Goal: Transaction & Acquisition: Download file/media

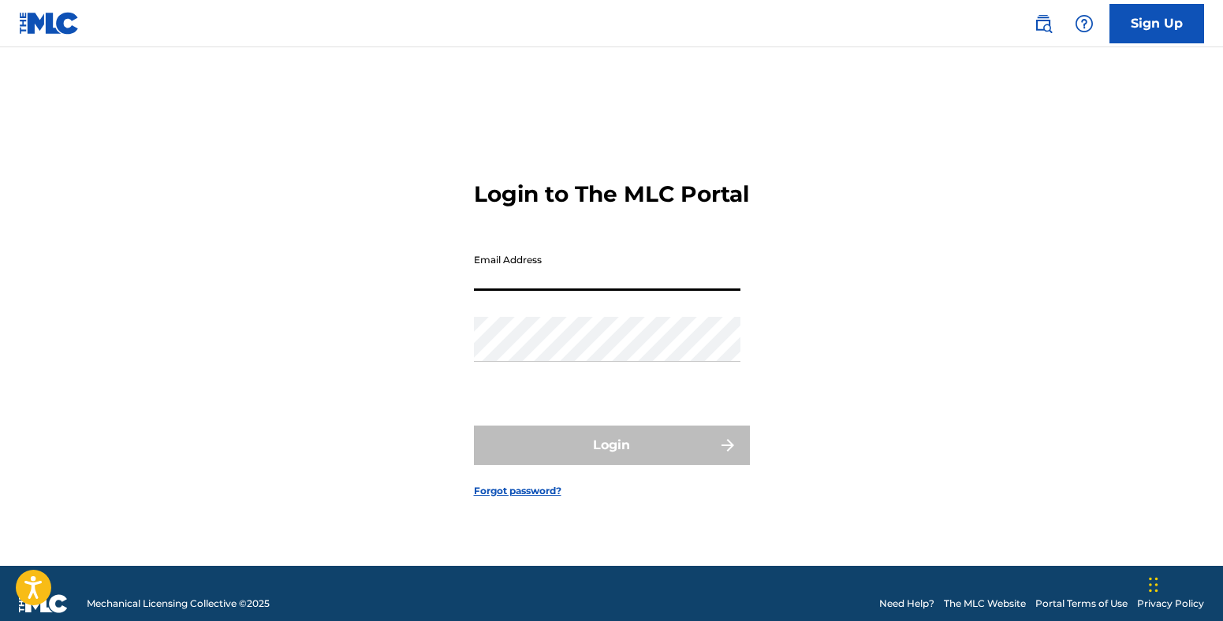
click at [597, 286] on input "Email Address" at bounding box center [607, 268] width 267 height 45
type input "[PERSON_NAME][EMAIL_ADDRESS][DOMAIN_NAME]"
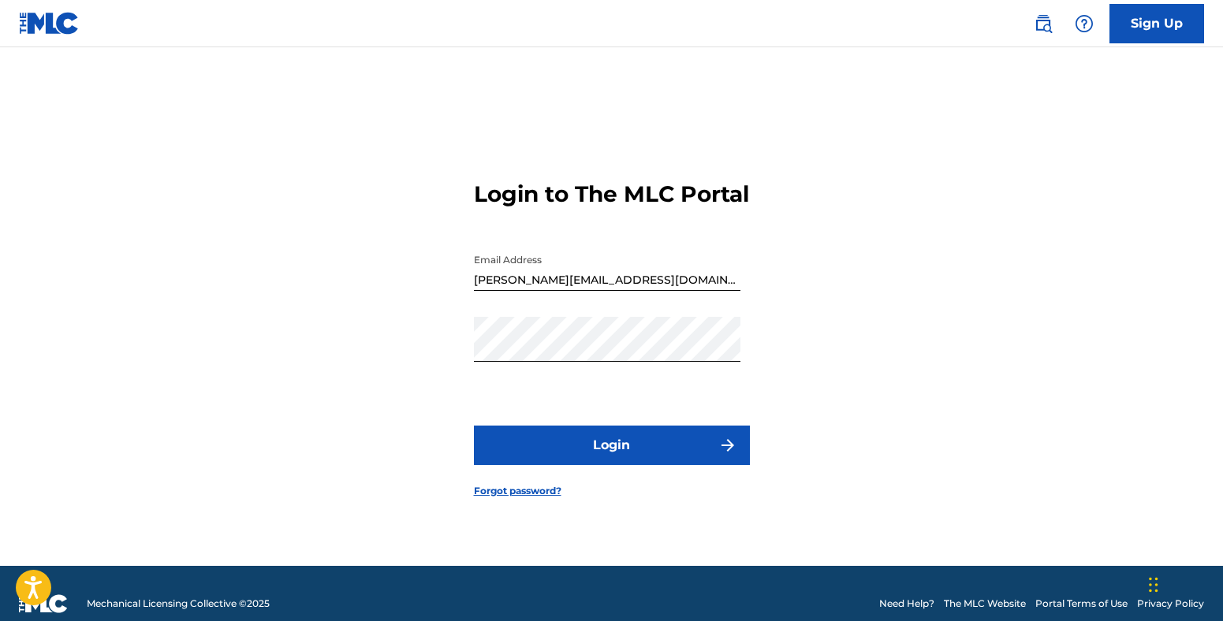
click at [606, 460] on button "Login" at bounding box center [612, 445] width 276 height 39
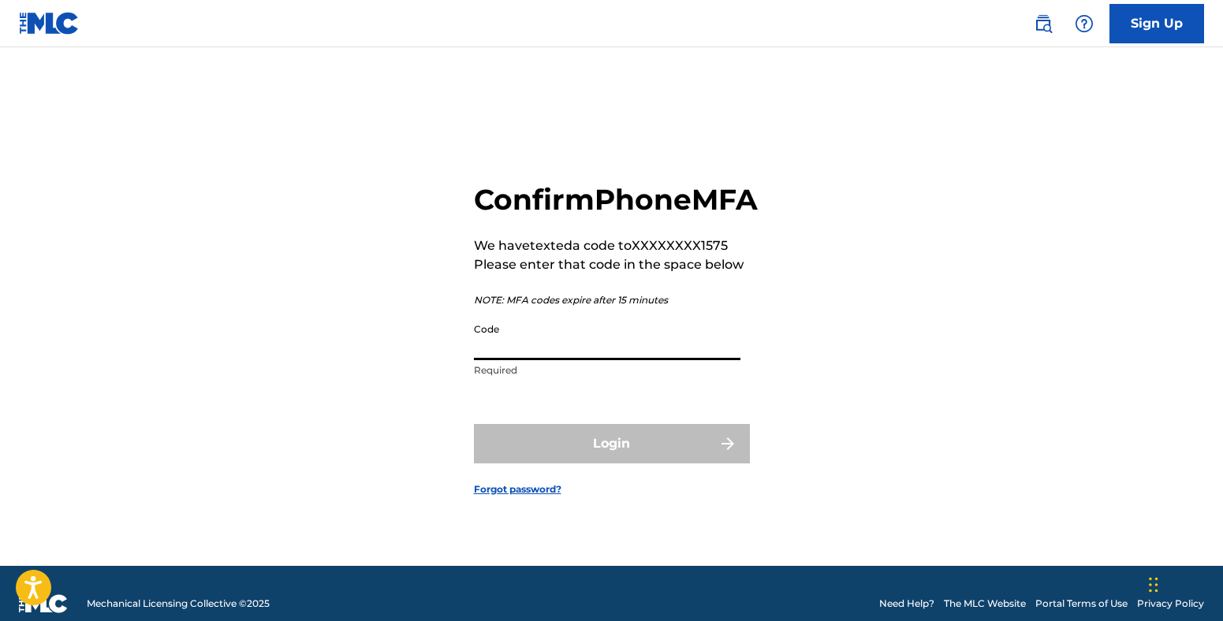
click at [589, 360] on input "Code" at bounding box center [607, 337] width 267 height 45
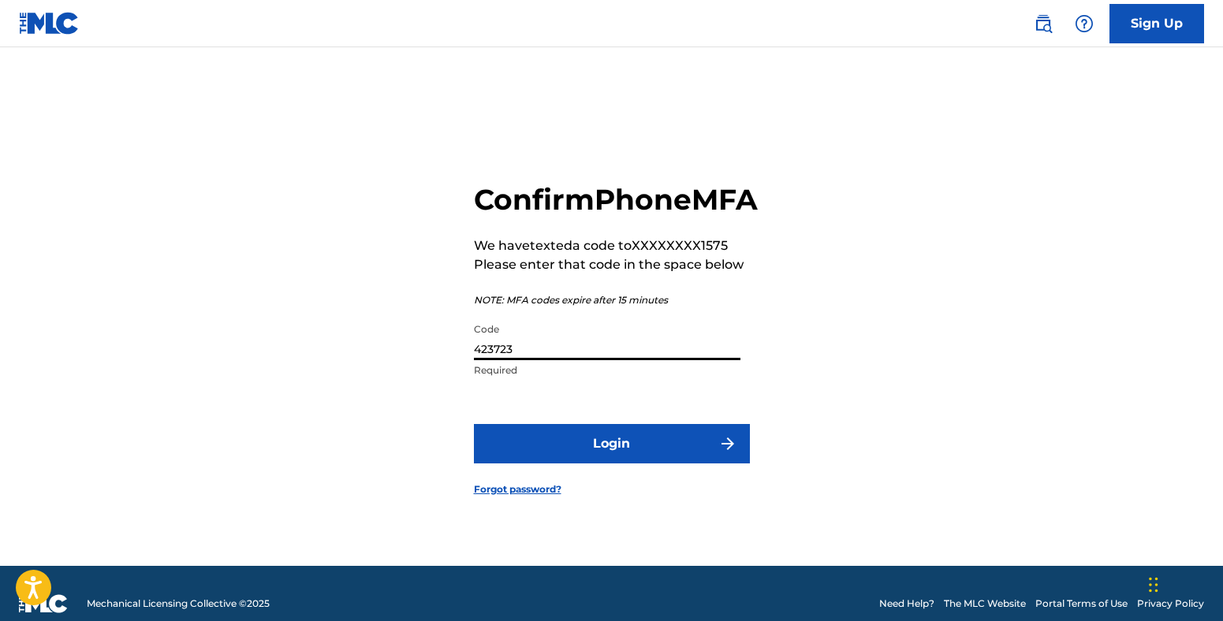
type input "423723"
click at [628, 458] on button "Login" at bounding box center [612, 443] width 276 height 39
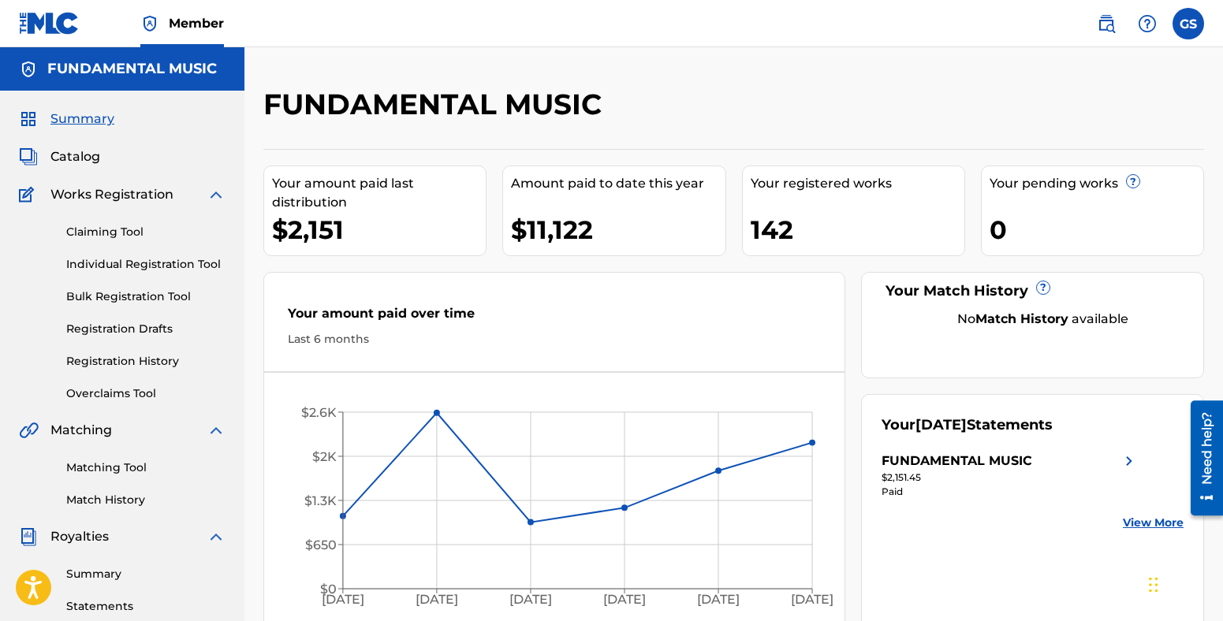
scroll to position [192, 0]
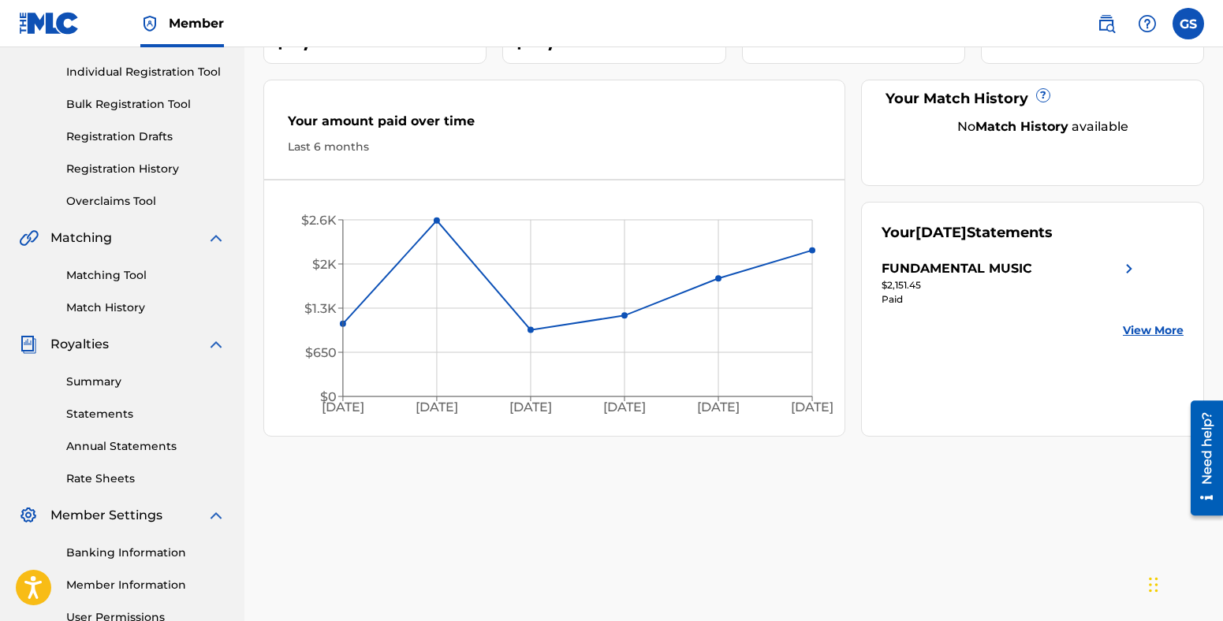
click at [108, 416] on link "Statements" at bounding box center [145, 414] width 159 height 17
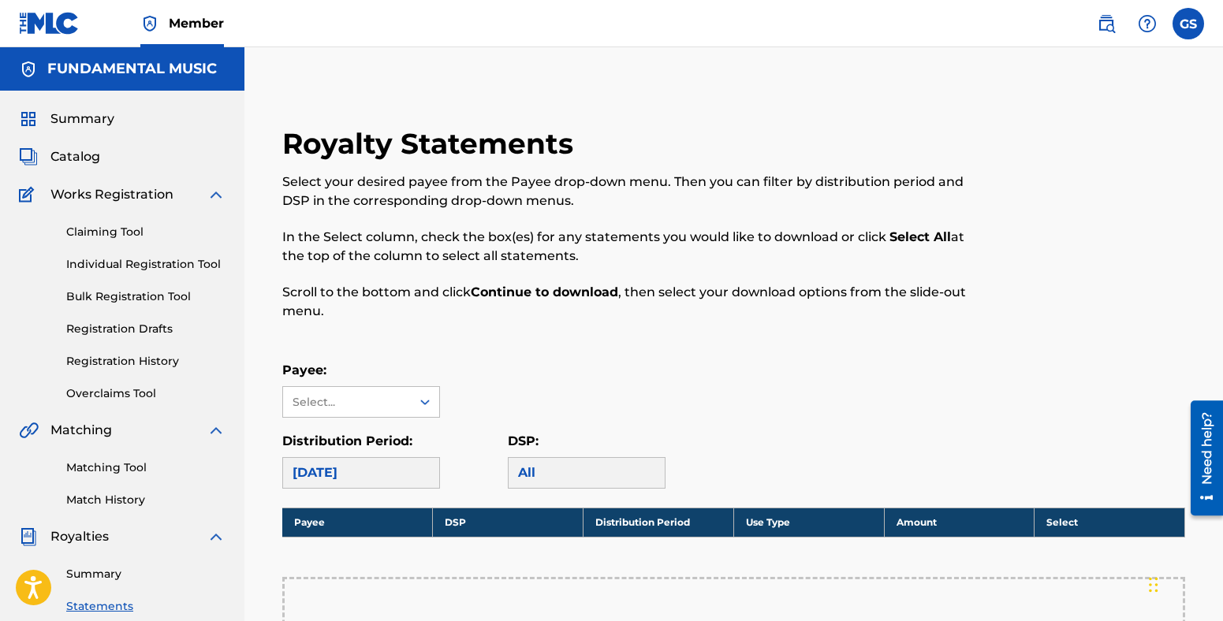
scroll to position [192, 0]
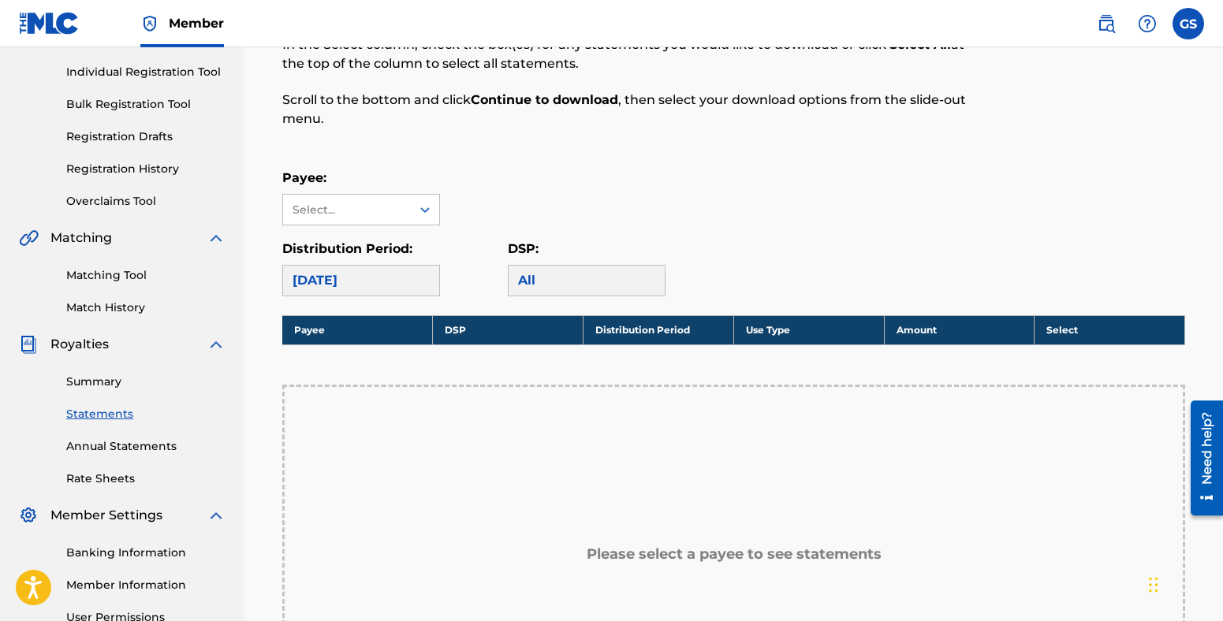
click at [401, 282] on div "[DATE]" at bounding box center [361, 281] width 158 height 32
click at [349, 210] on div "Select..." at bounding box center [346, 210] width 107 height 17
click at [352, 245] on div "FUNDAMENTAL MUSIC" at bounding box center [361, 255] width 156 height 58
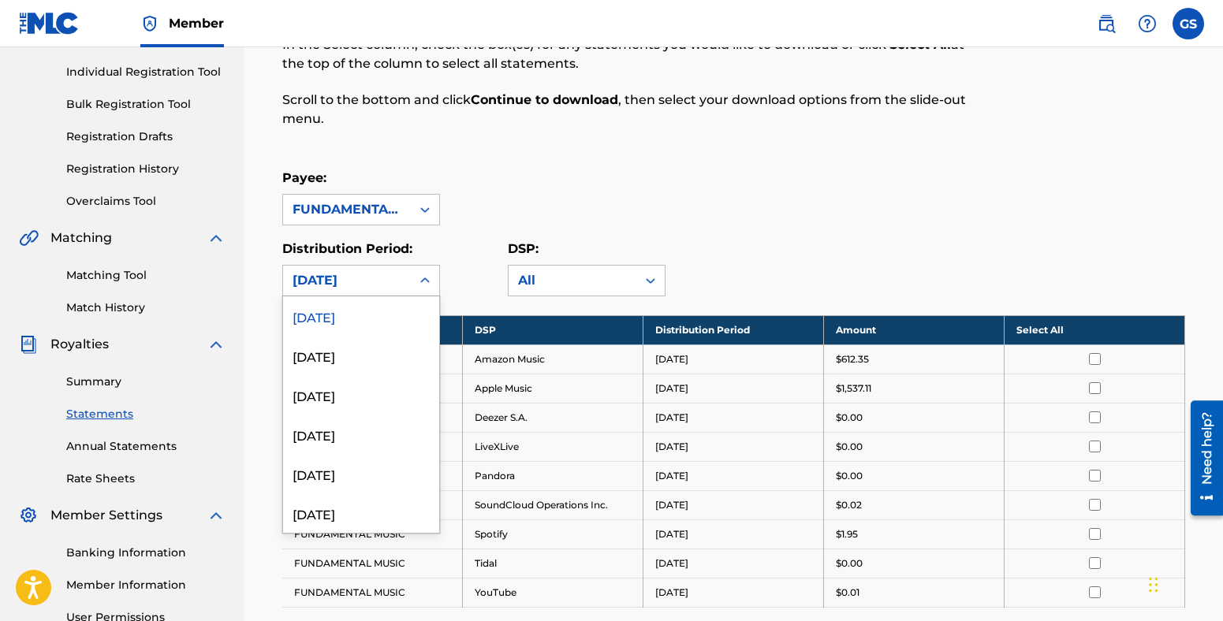
click at [375, 278] on div "[DATE]" at bounding box center [347, 280] width 109 height 19
click at [358, 483] on div "[DATE]" at bounding box center [361, 473] width 156 height 39
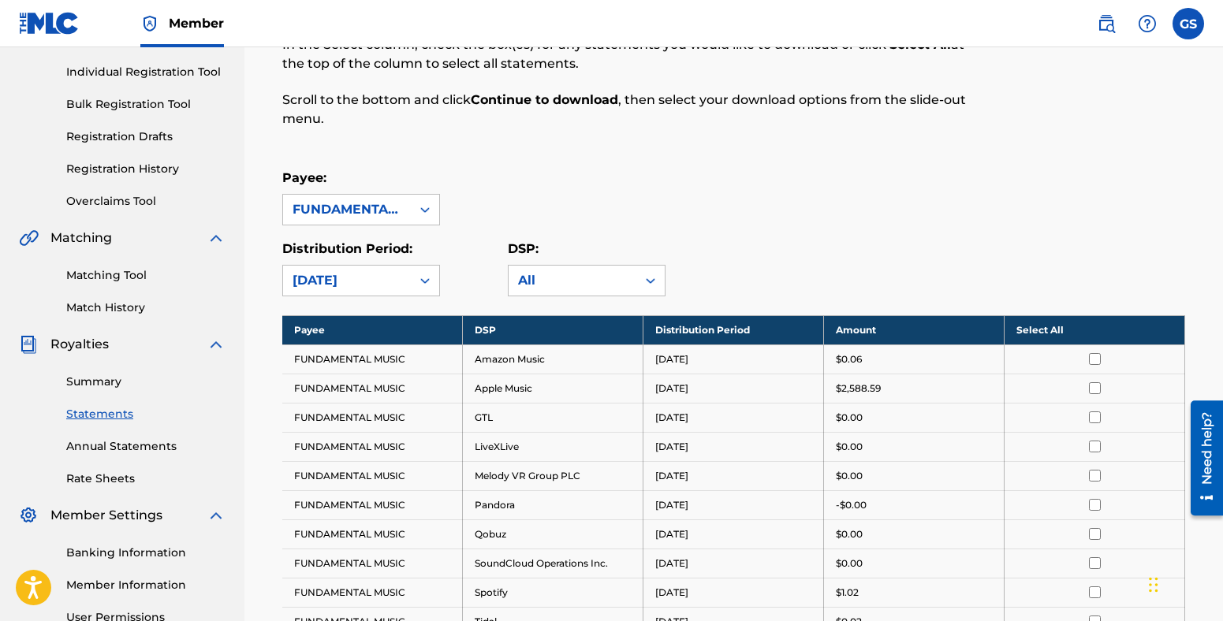
click at [1095, 360] on input "checkbox" at bounding box center [1095, 359] width 12 height 12
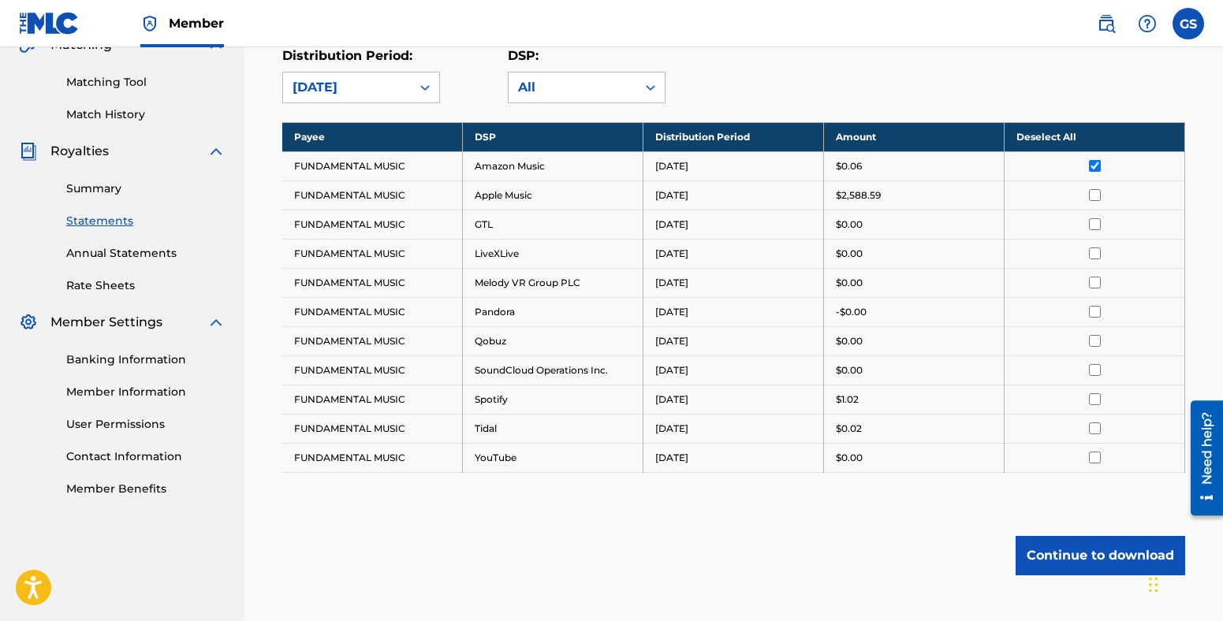
click at [1047, 136] on th "Deselect All" at bounding box center [1095, 136] width 181 height 29
click at [1047, 136] on th "Select All" at bounding box center [1095, 136] width 181 height 29
click at [1074, 552] on button "Continue to download" at bounding box center [1101, 555] width 170 height 39
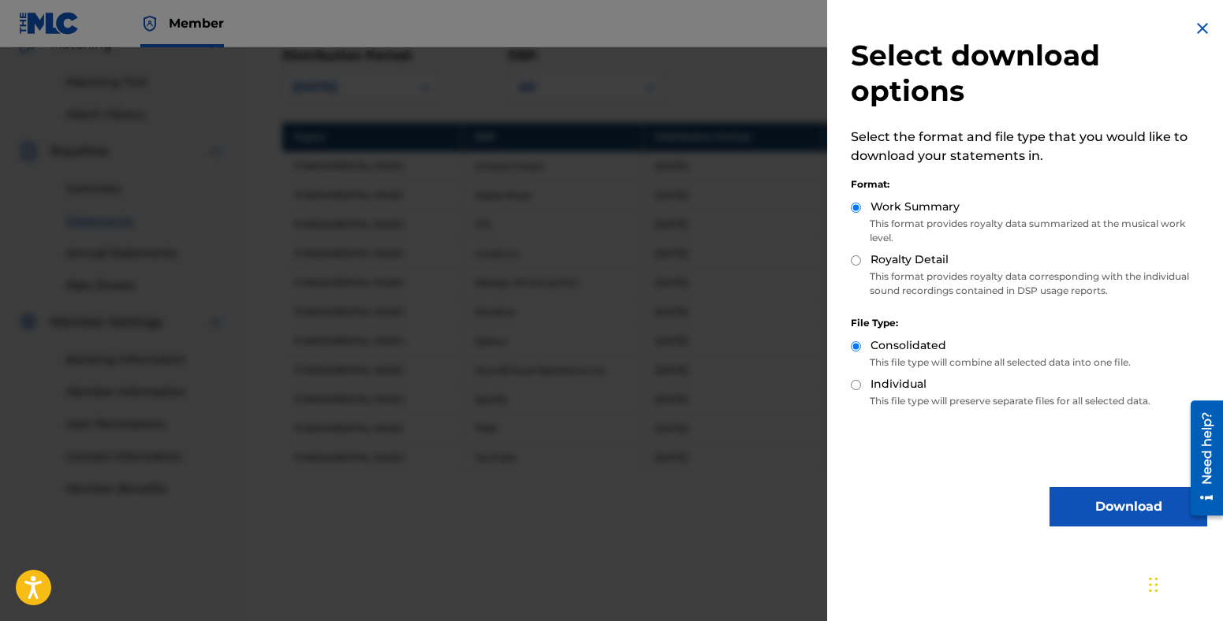
click at [856, 264] on input "Royalty Detail" at bounding box center [856, 260] width 10 height 10
radio input "true"
click at [1100, 499] on button "Download" at bounding box center [1129, 506] width 158 height 39
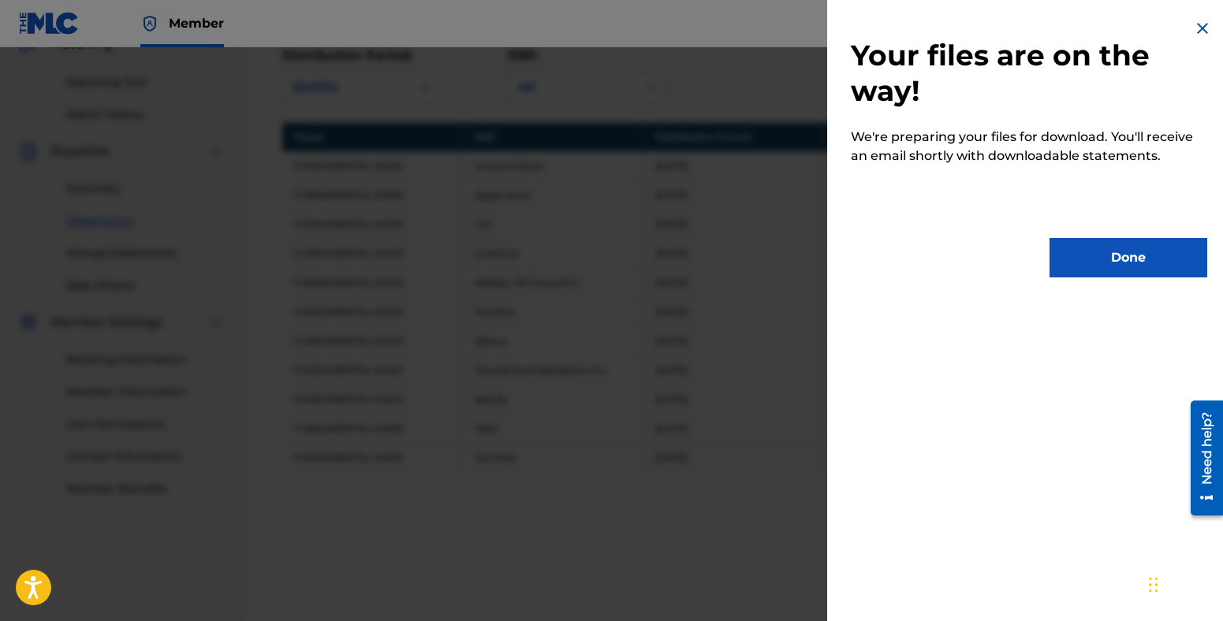
click at [1095, 270] on button "Done" at bounding box center [1129, 257] width 158 height 39
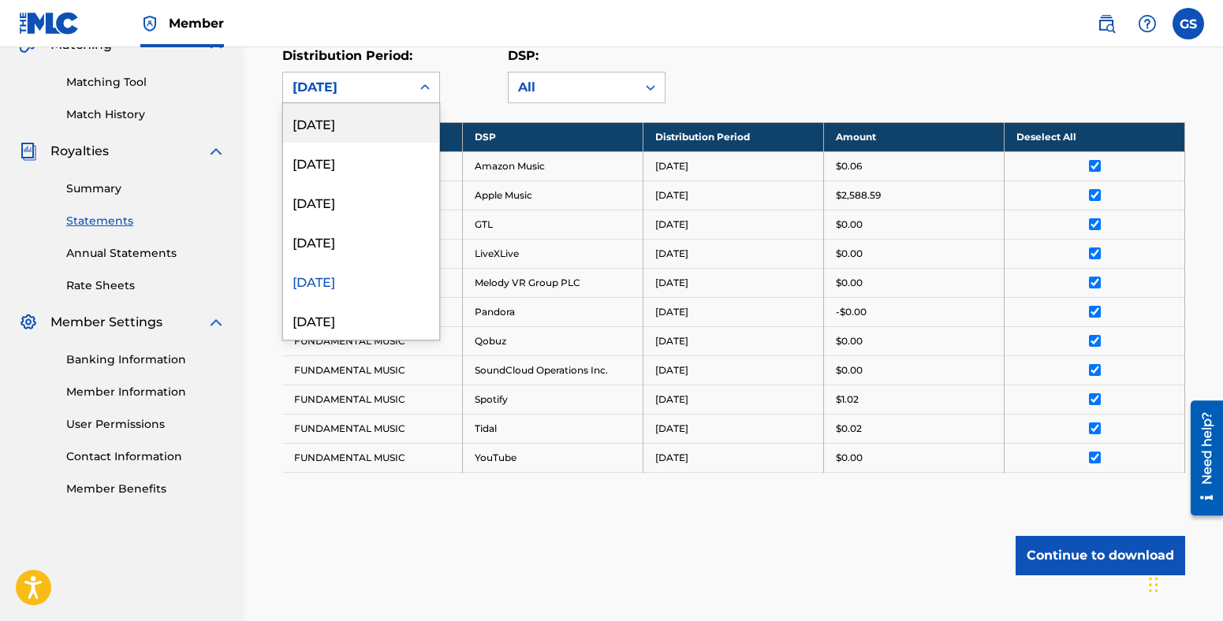
click at [409, 85] on div "[DATE]" at bounding box center [347, 88] width 128 height 30
click at [371, 230] on div "[DATE]" at bounding box center [361, 241] width 156 height 39
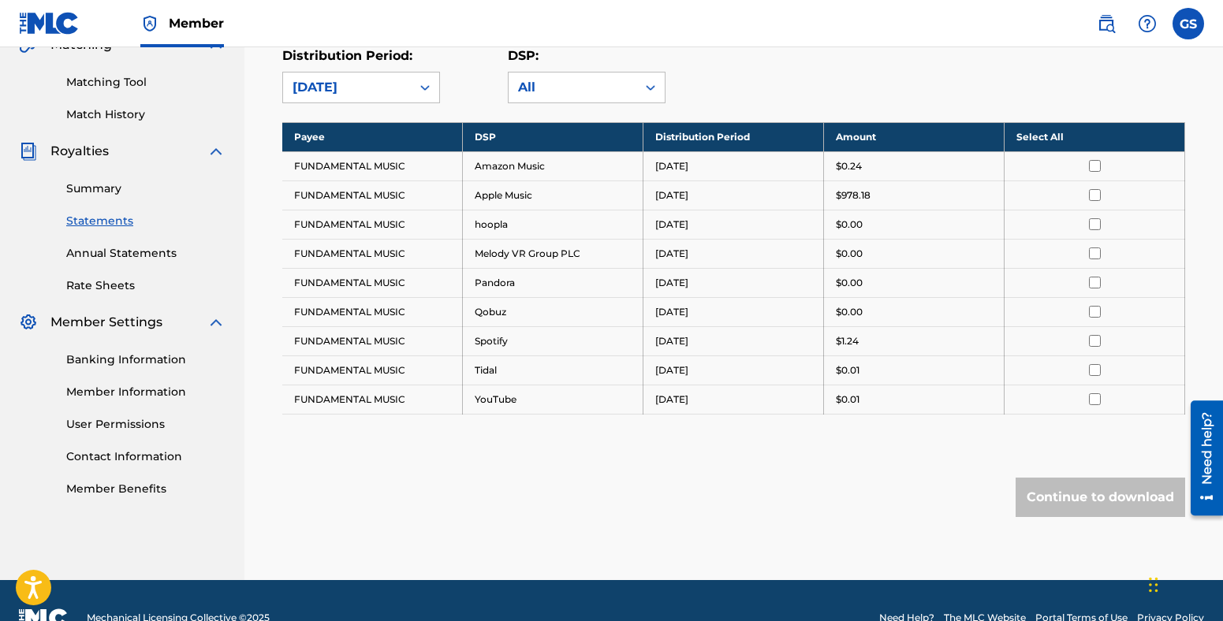
click at [1070, 132] on th "Select All" at bounding box center [1095, 136] width 181 height 29
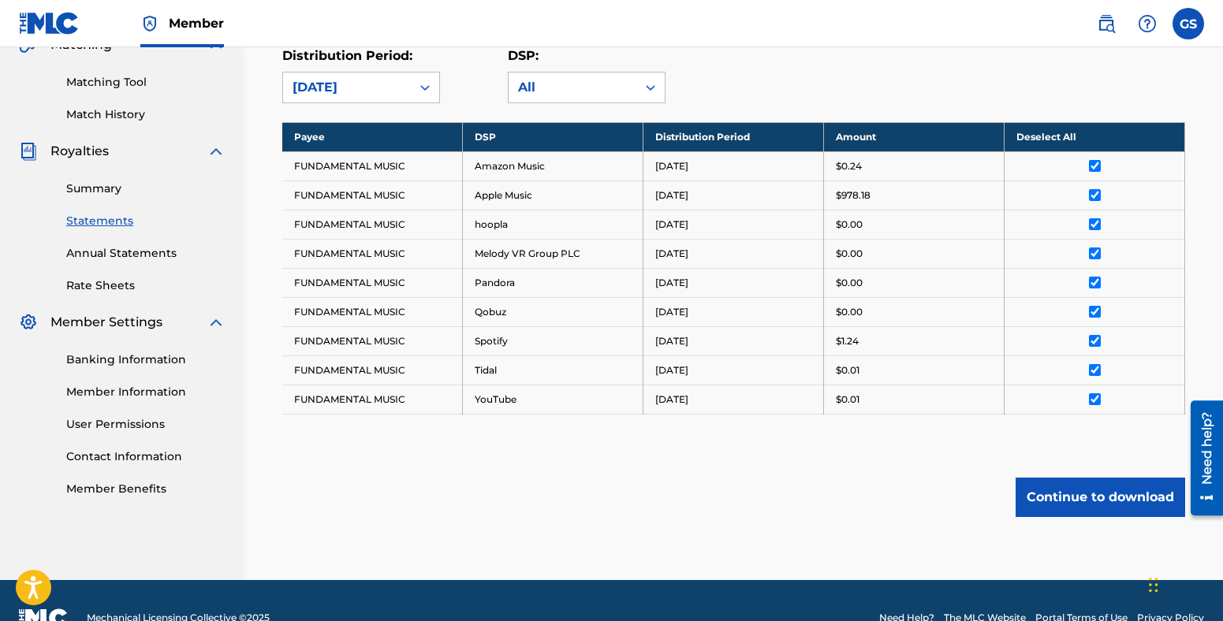
click at [1117, 496] on button "Continue to download" at bounding box center [1101, 497] width 170 height 39
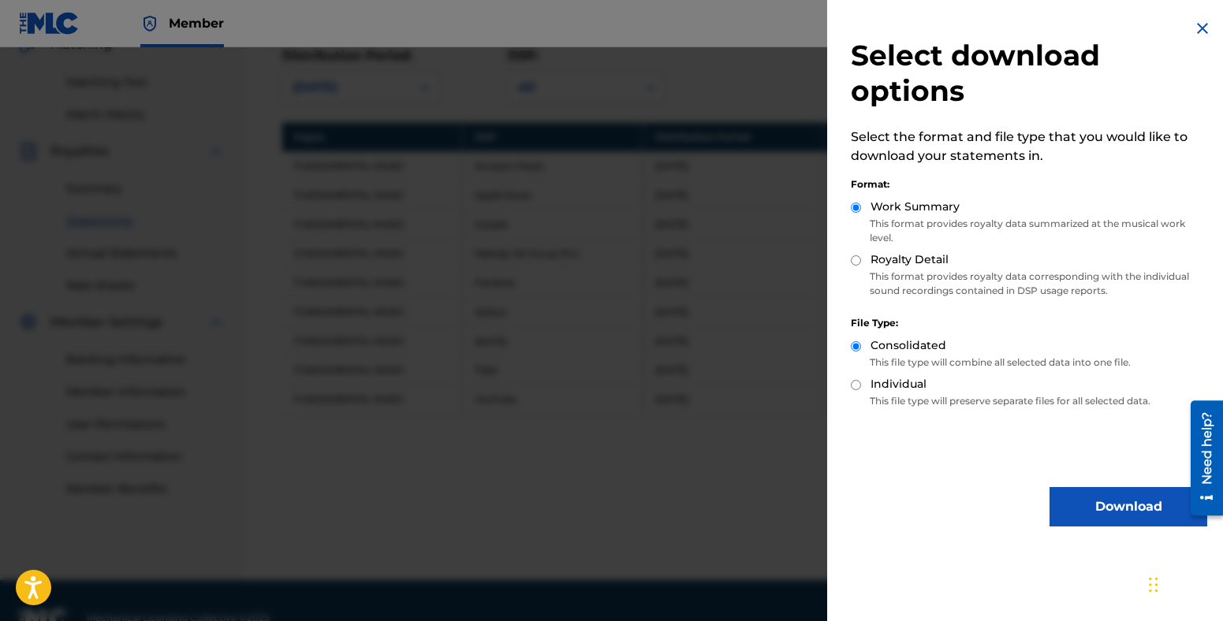
click at [859, 260] on input "Royalty Detail" at bounding box center [856, 260] width 10 height 10
radio input "true"
click at [1124, 508] on button "Download" at bounding box center [1129, 506] width 158 height 39
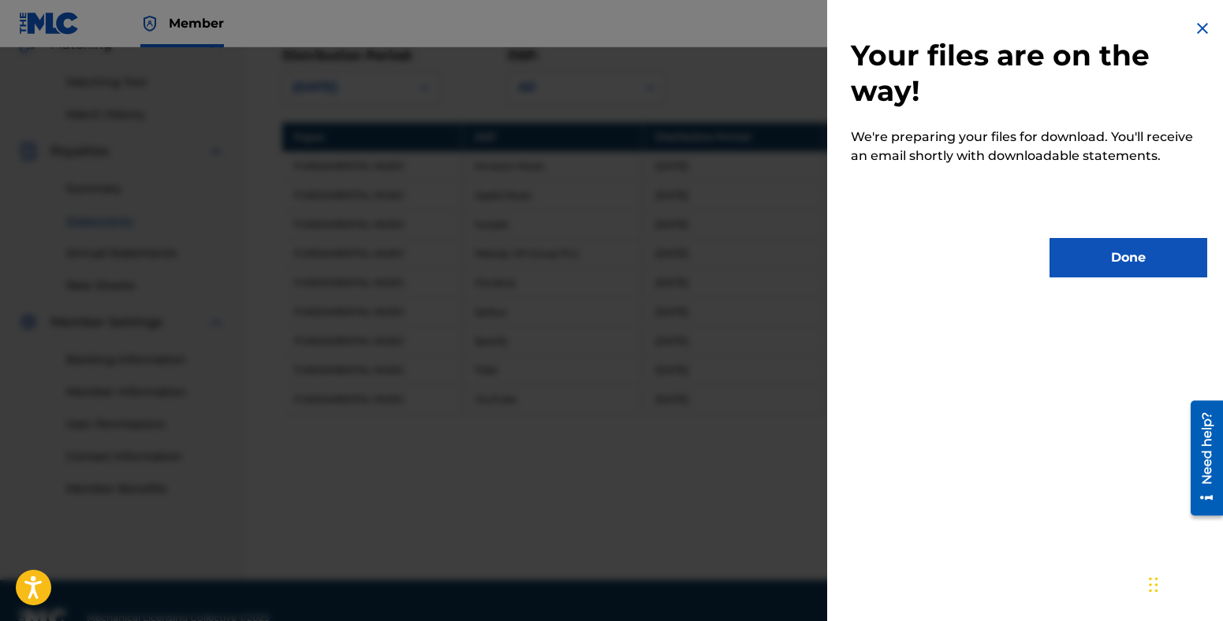
click at [1121, 260] on button "Done" at bounding box center [1129, 257] width 158 height 39
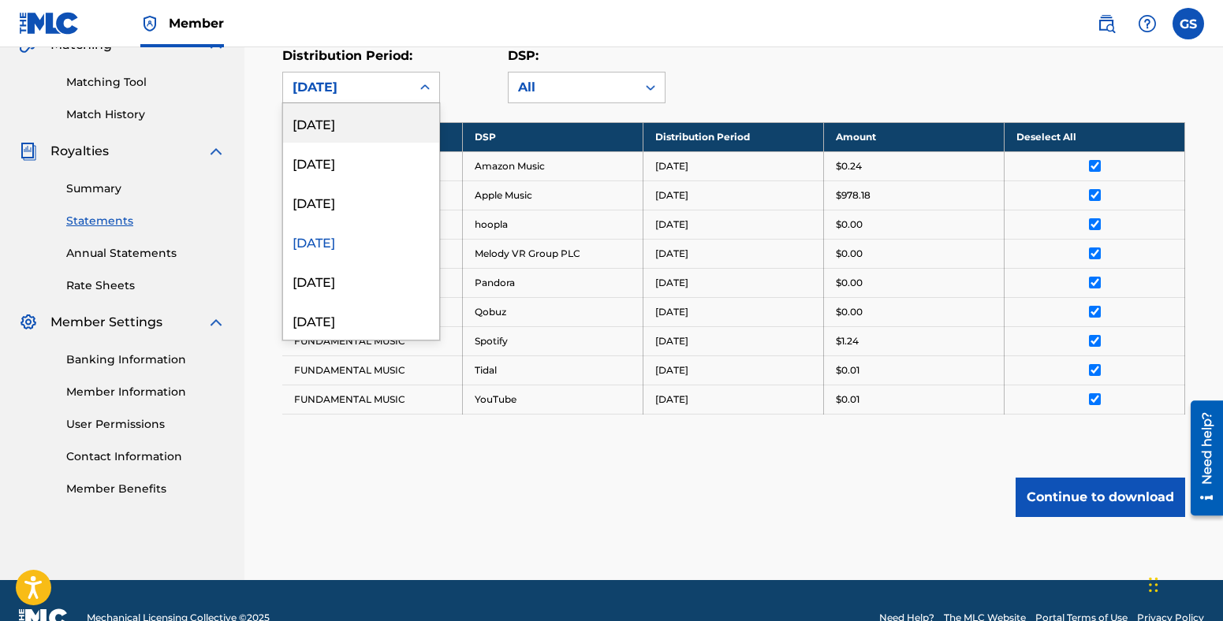
click at [423, 86] on icon at bounding box center [424, 87] width 9 height 6
click at [372, 198] on div "[DATE]" at bounding box center [361, 201] width 156 height 39
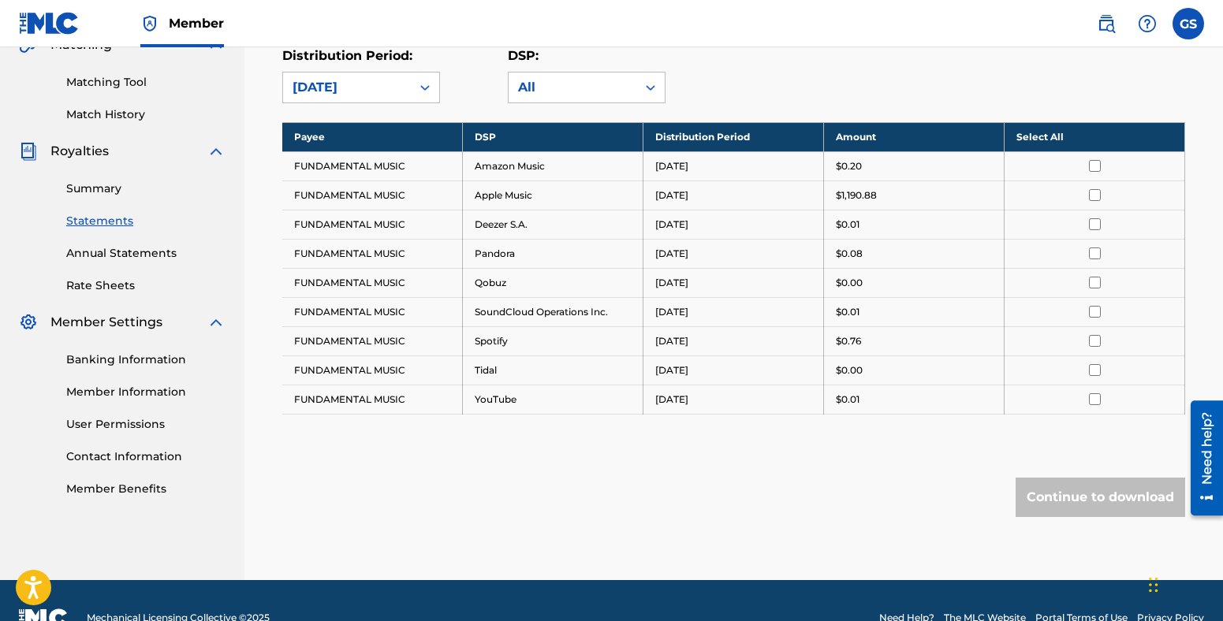
click at [1053, 142] on th "Select All" at bounding box center [1095, 136] width 181 height 29
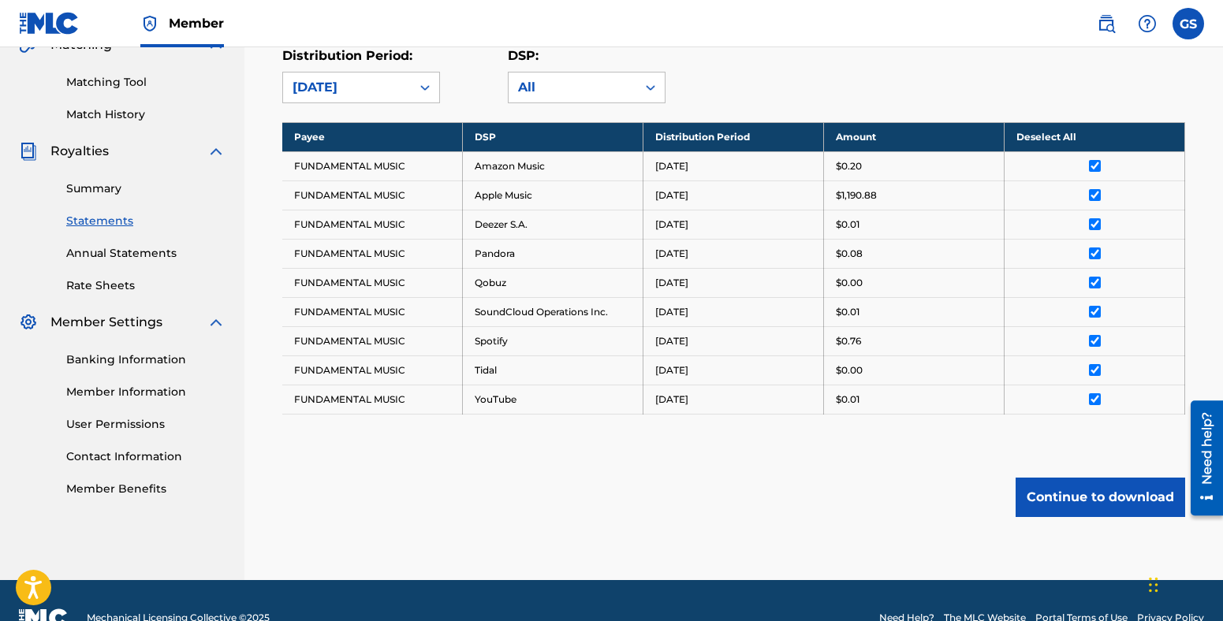
click at [1110, 497] on button "Continue to download" at bounding box center [1101, 497] width 170 height 39
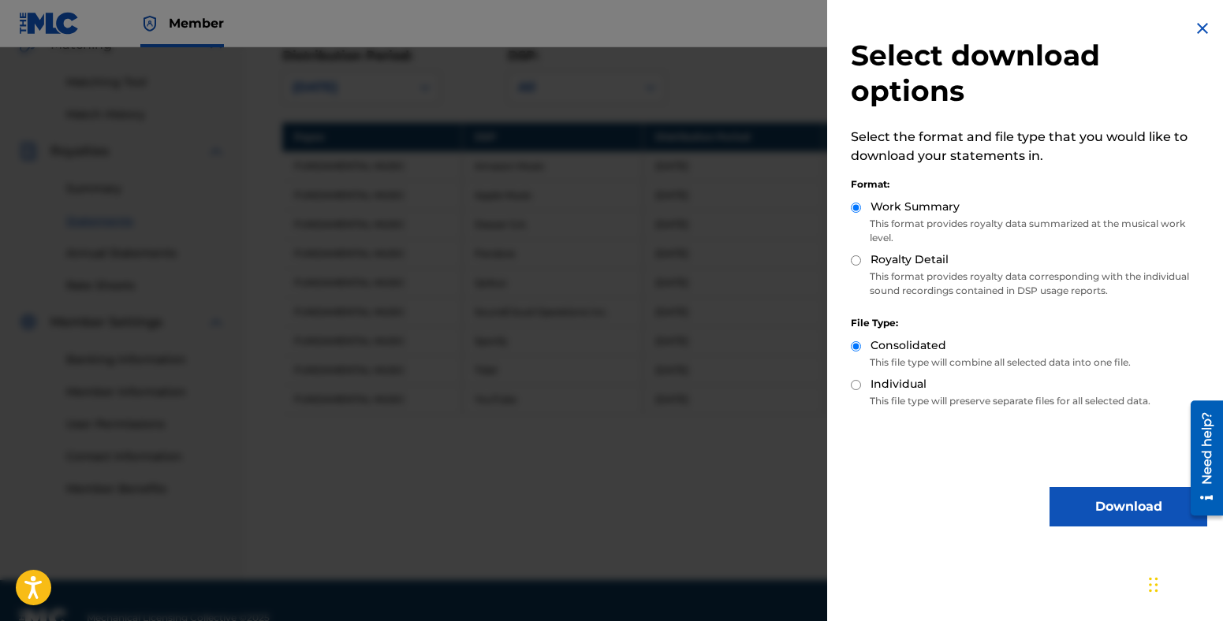
click at [856, 257] on input "Royalty Detail" at bounding box center [856, 260] width 10 height 10
radio input "true"
click at [1106, 510] on button "Download" at bounding box center [1129, 506] width 158 height 39
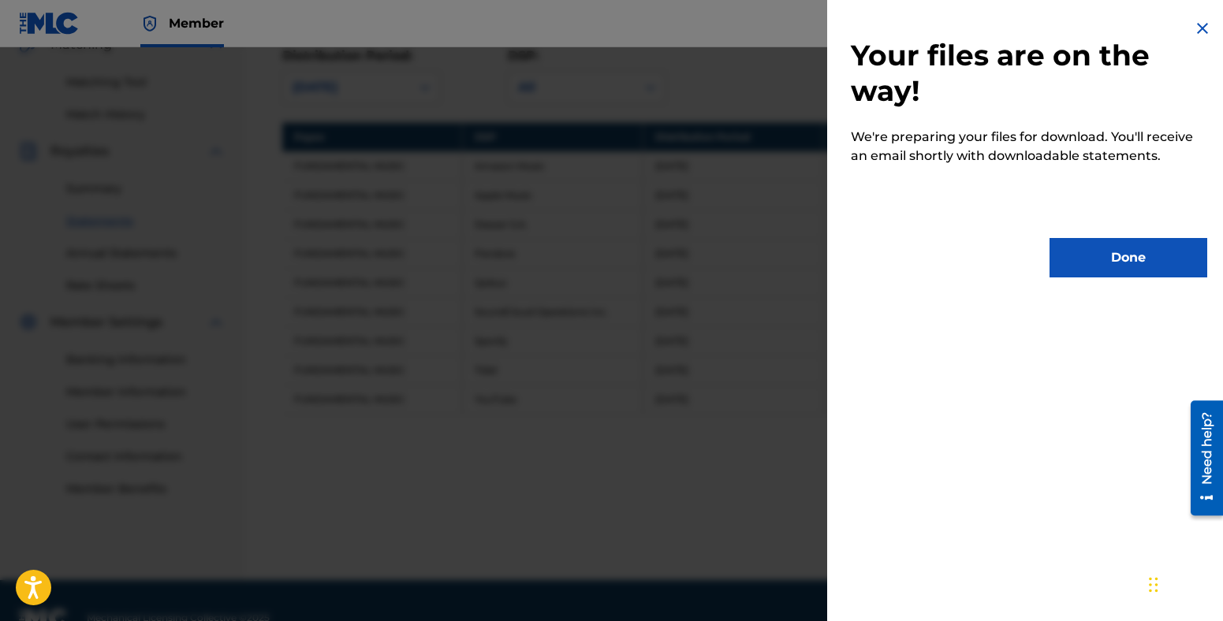
click at [1107, 257] on button "Done" at bounding box center [1129, 257] width 158 height 39
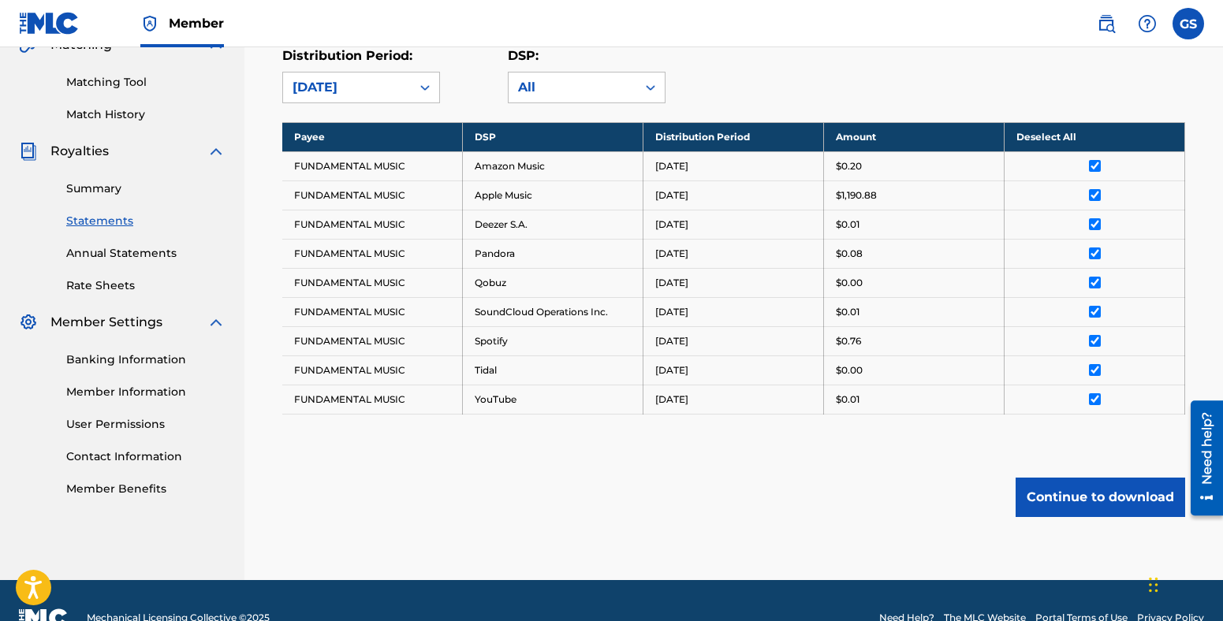
click at [1059, 502] on button "Continue to download" at bounding box center [1101, 497] width 170 height 39
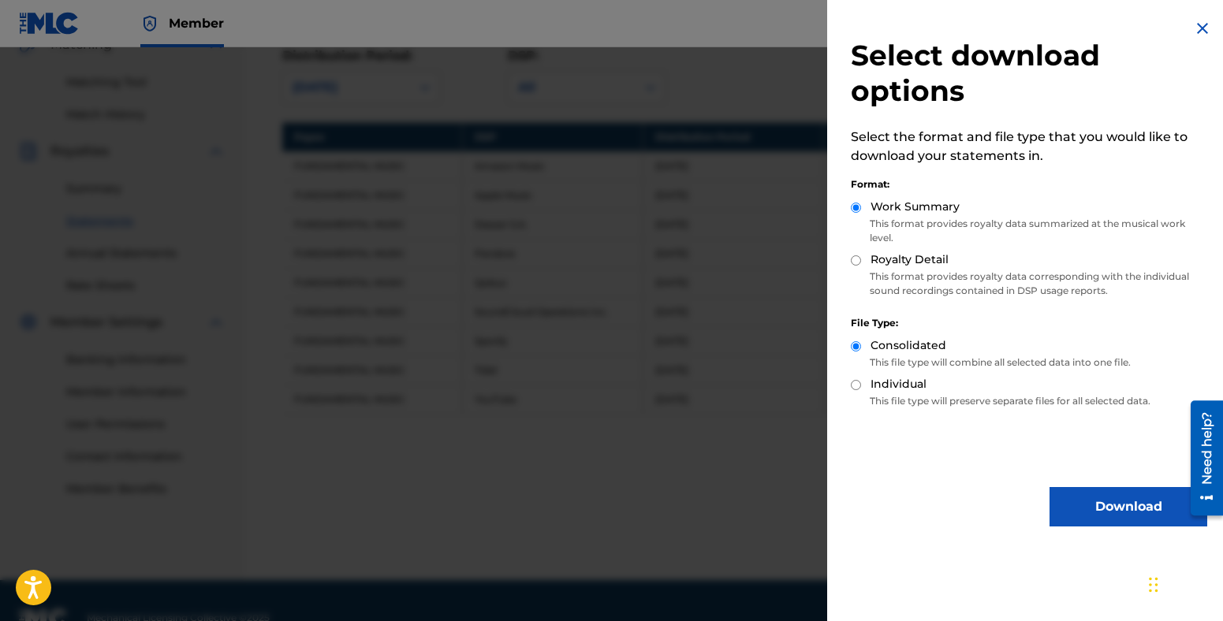
click at [1195, 25] on img at bounding box center [1202, 28] width 19 height 19
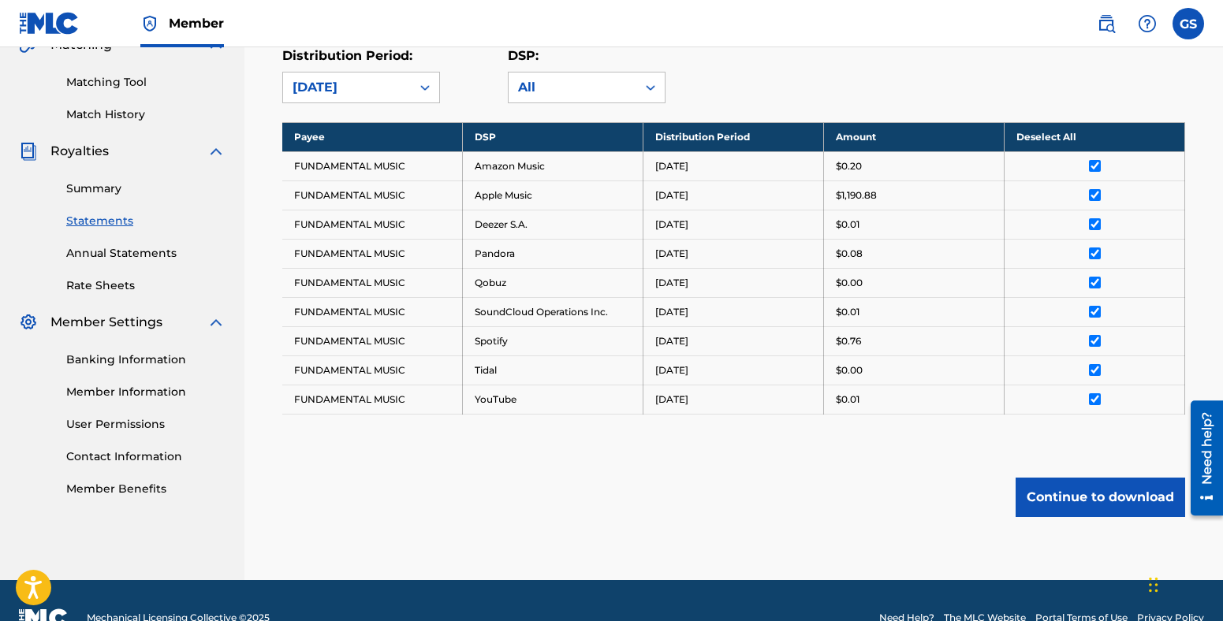
click at [1098, 492] on button "Continue to download" at bounding box center [1101, 497] width 170 height 39
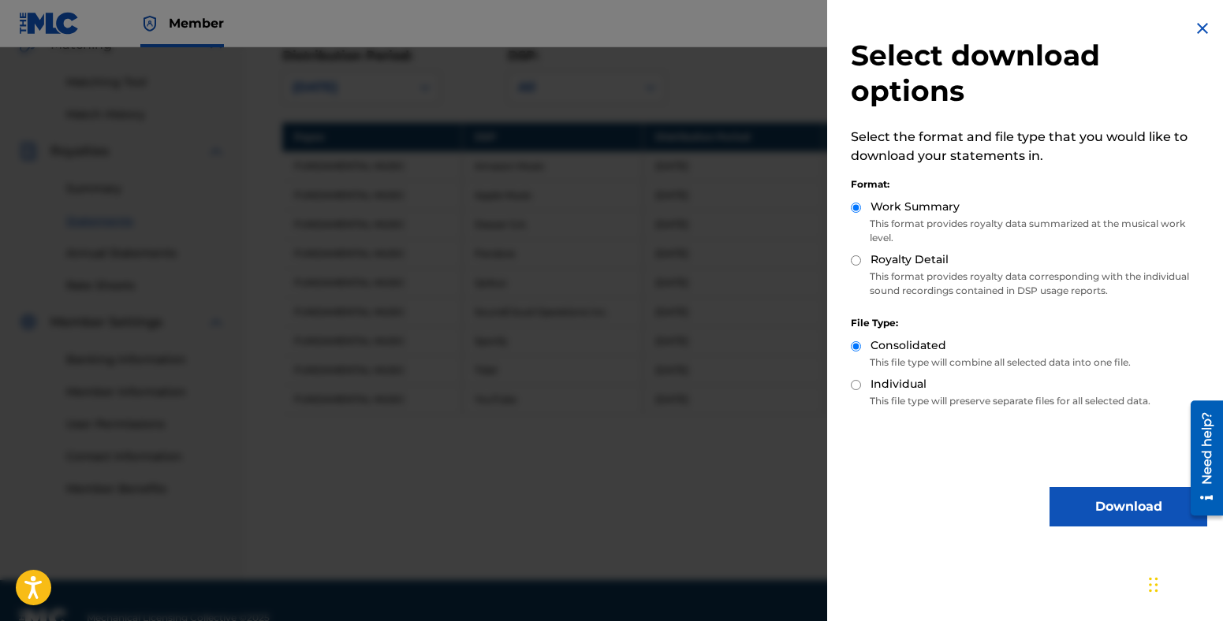
click at [856, 263] on input "Royalty Detail" at bounding box center [856, 260] width 10 height 10
radio input "true"
click at [1125, 501] on button "Download" at bounding box center [1129, 506] width 158 height 39
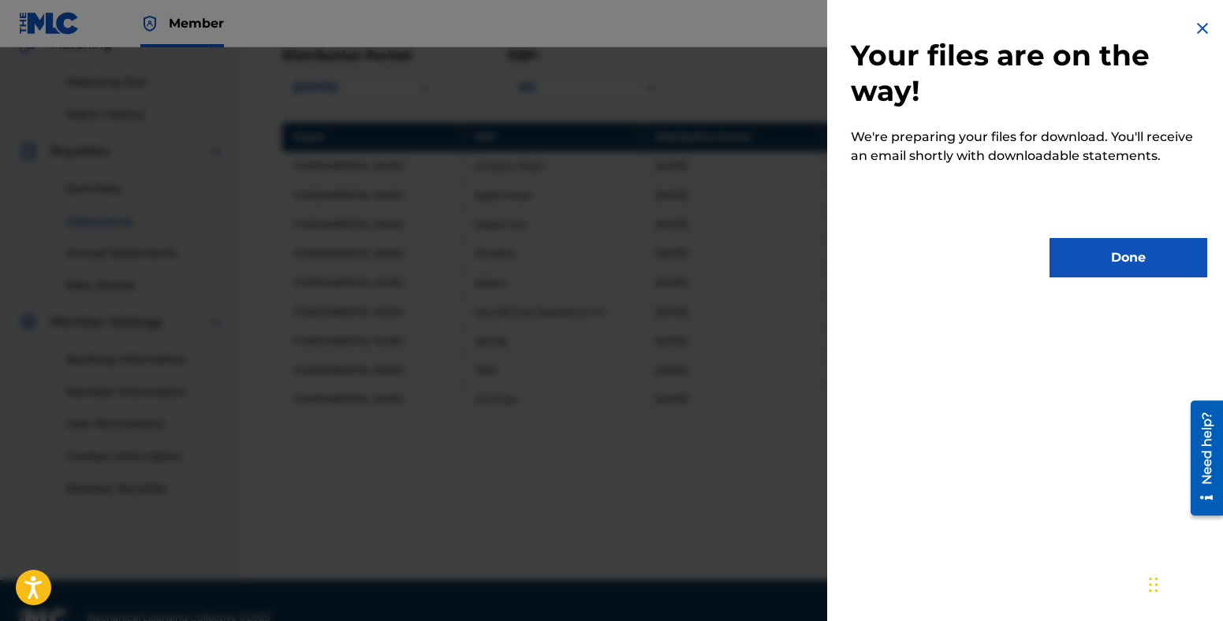
click at [1095, 266] on button "Done" at bounding box center [1129, 257] width 158 height 39
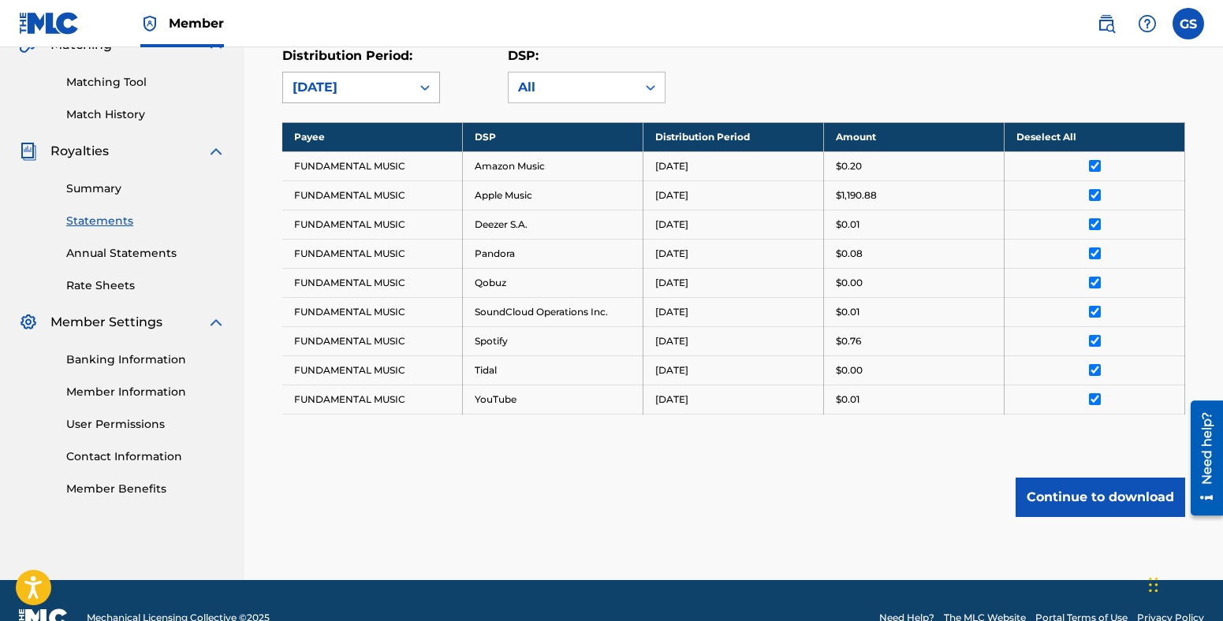
click at [433, 89] on div at bounding box center [425, 87] width 28 height 28
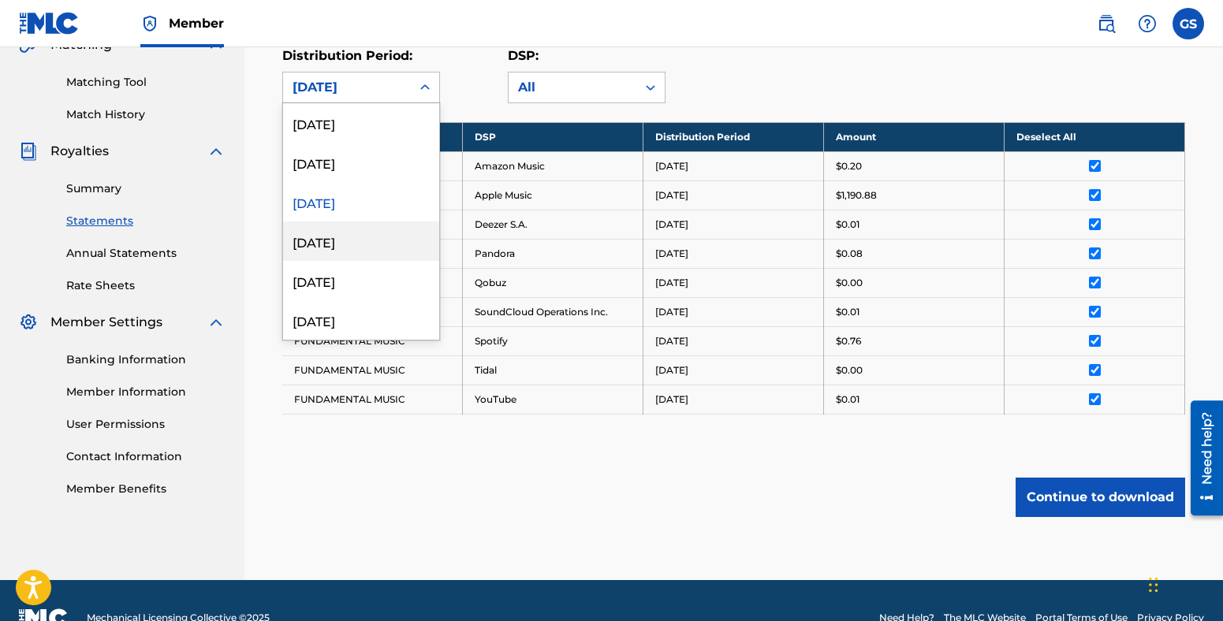
click at [375, 237] on div "[DATE]" at bounding box center [361, 241] width 156 height 39
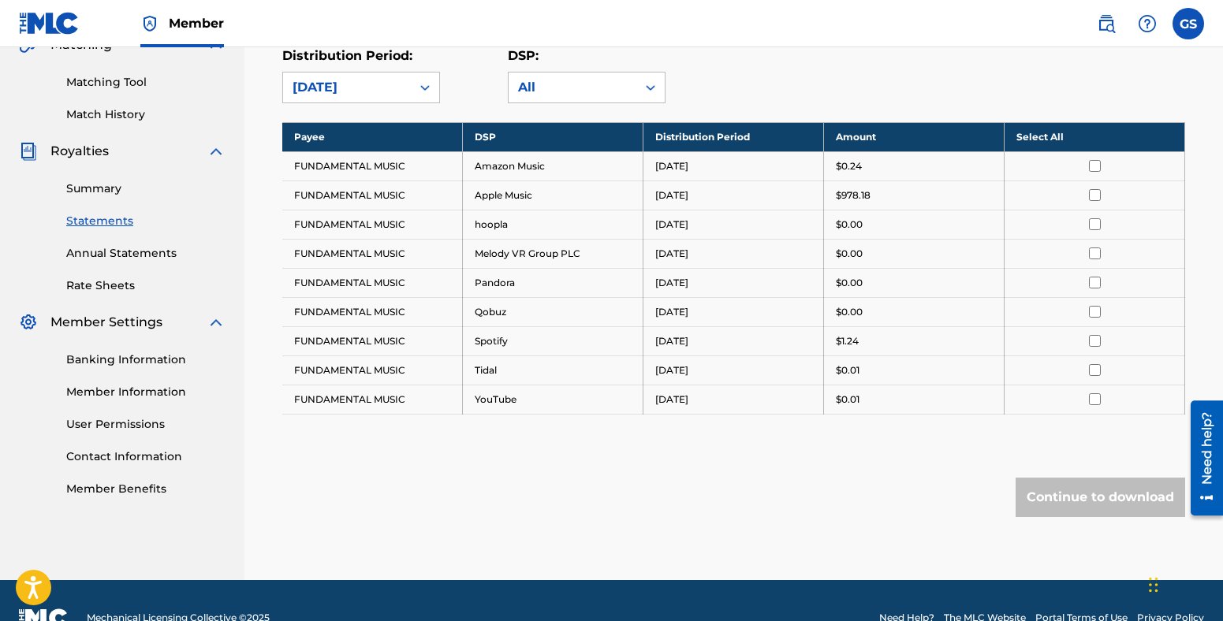
click at [1046, 136] on th "Select All" at bounding box center [1095, 136] width 181 height 29
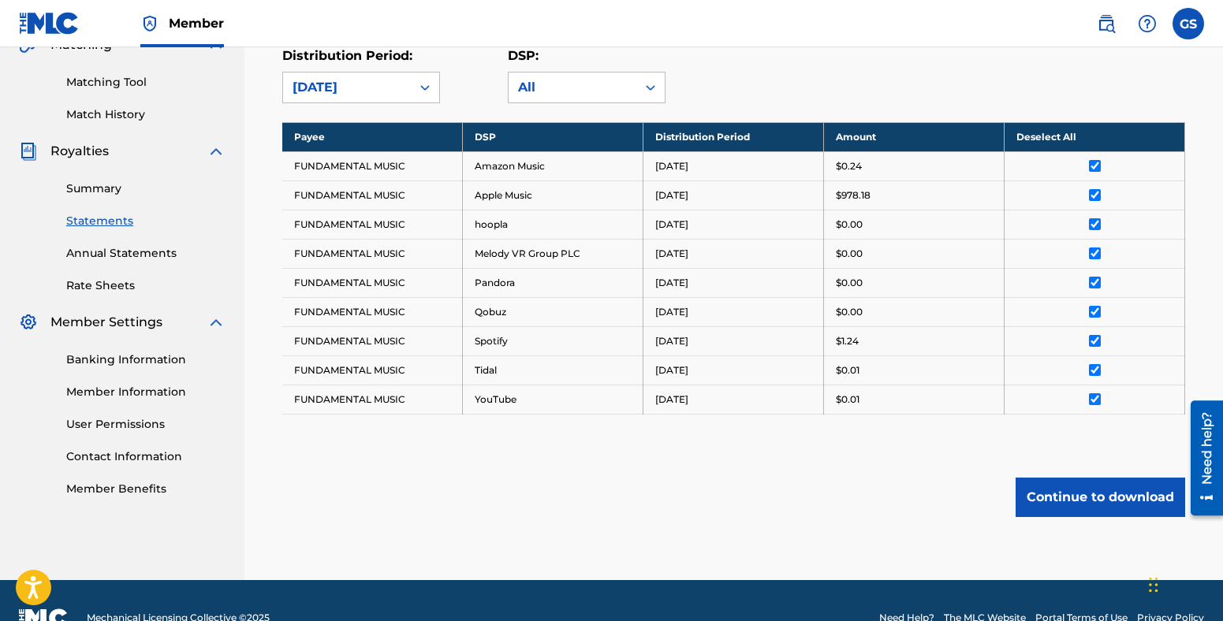
click at [1113, 498] on button "Continue to download" at bounding box center [1101, 497] width 170 height 39
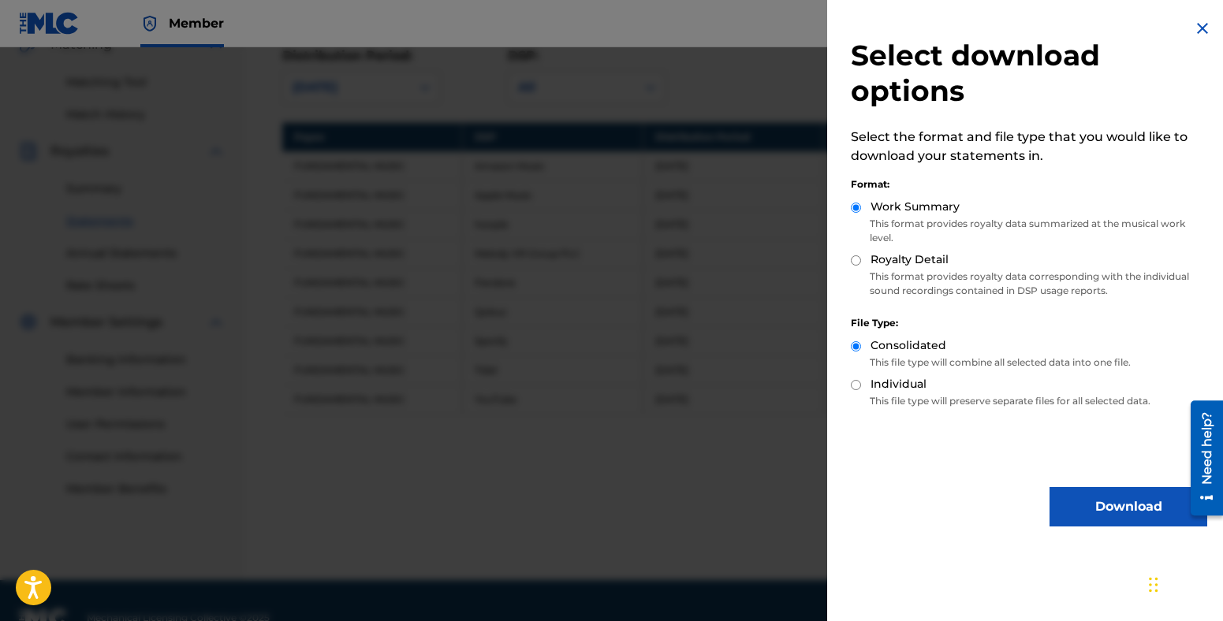
click at [855, 255] on input "Royalty Detail" at bounding box center [856, 260] width 10 height 10
radio input "true"
click at [1124, 506] on button "Download" at bounding box center [1129, 506] width 158 height 39
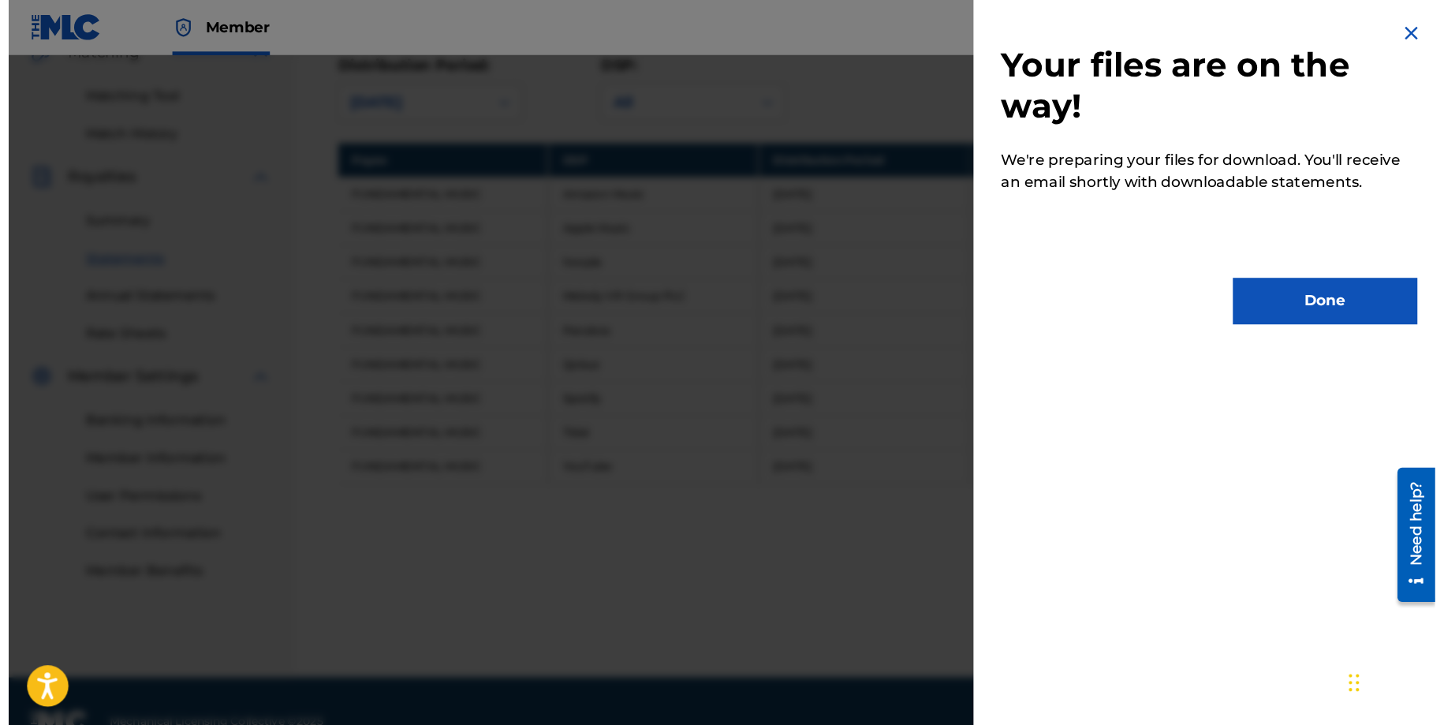
scroll to position [297, 0]
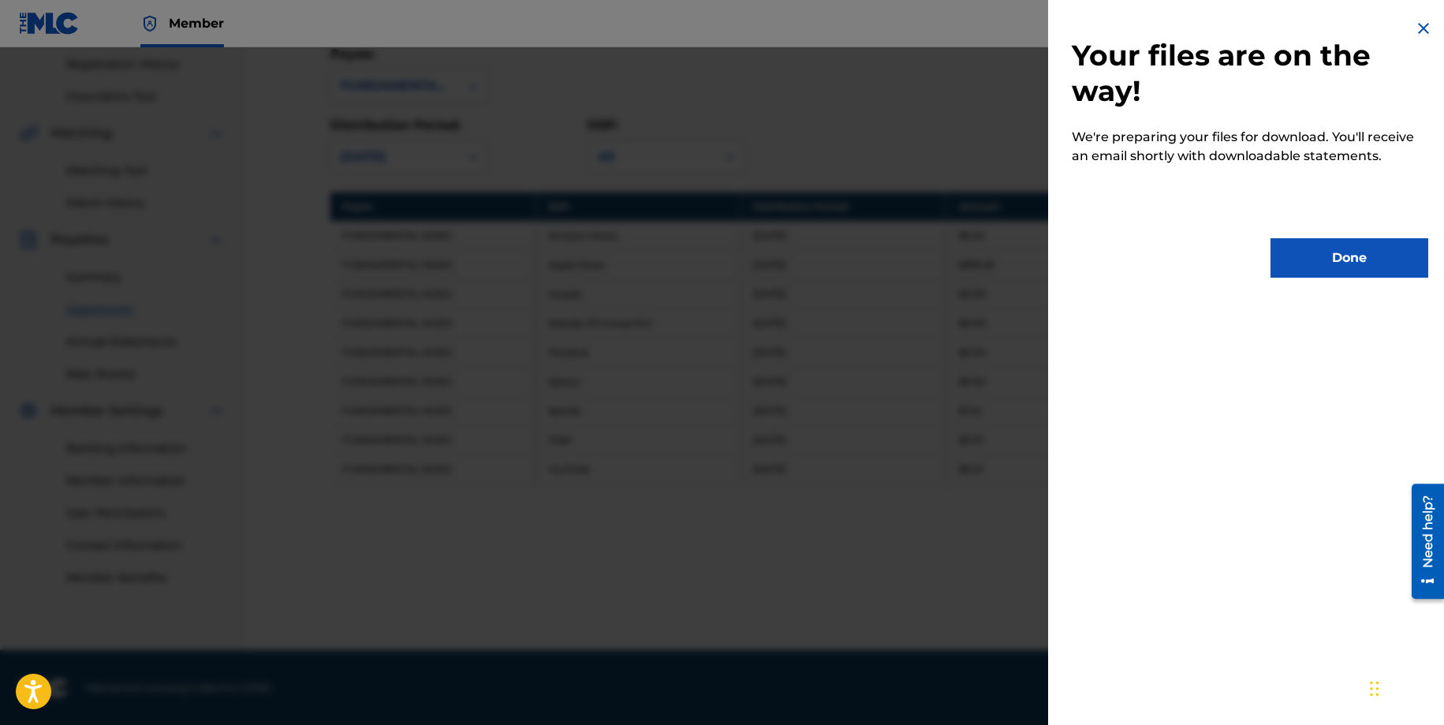
click at [1138, 565] on div "Your files are on the way! We're preparing your files for download. You'll rece…" at bounding box center [1250, 362] width 404 height 725
click at [1222, 256] on button "Done" at bounding box center [1349, 257] width 158 height 39
